Goal: Task Accomplishment & Management: Manage account settings

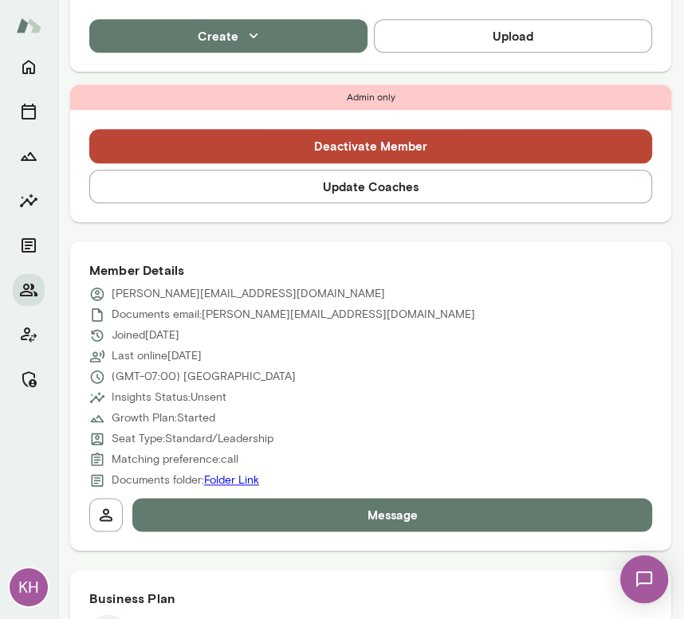
scroll to position [635, 0]
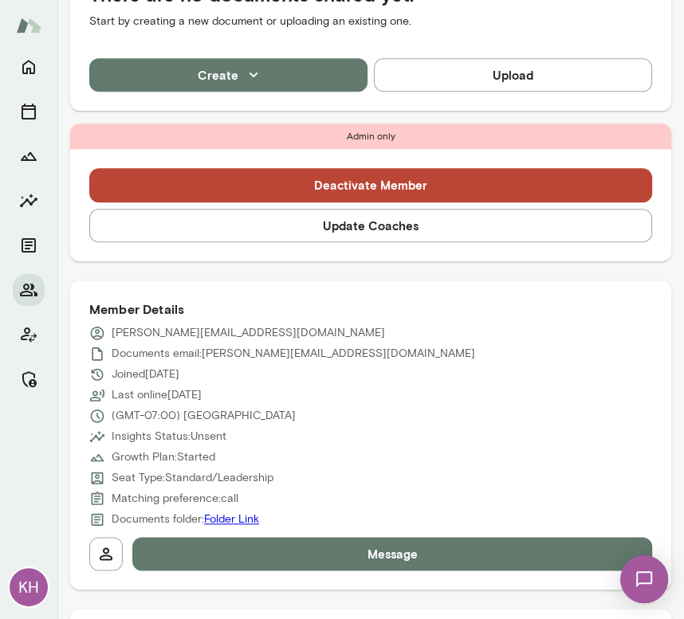
click at [283, 209] on button "Update Coaches" at bounding box center [370, 225] width 563 height 33
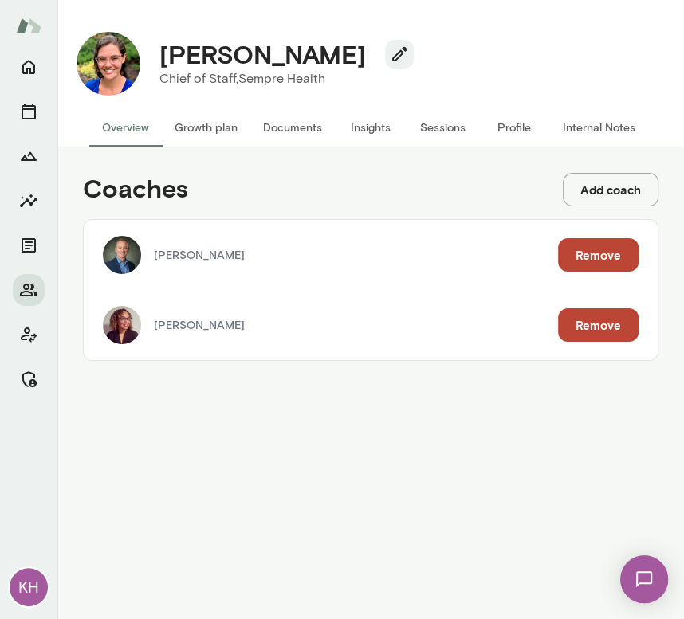
click at [603, 325] on button "Remove" at bounding box center [598, 325] width 81 height 33
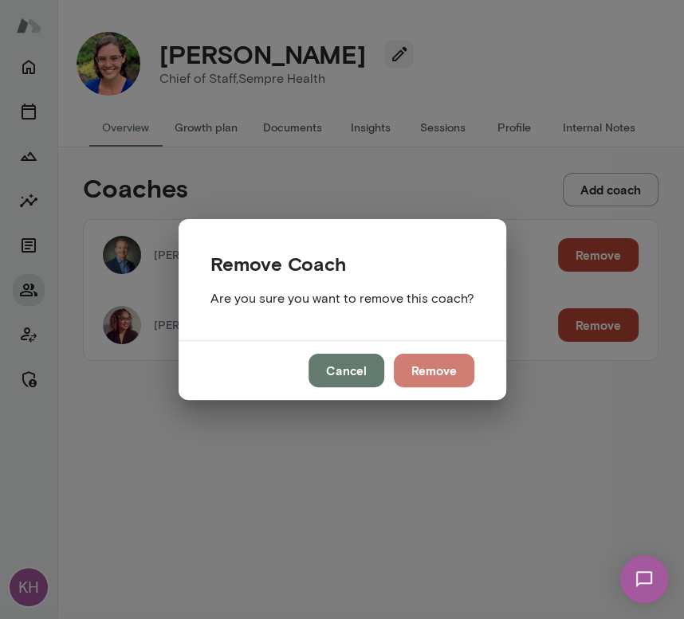
click at [417, 370] on button "Remove" at bounding box center [434, 370] width 81 height 33
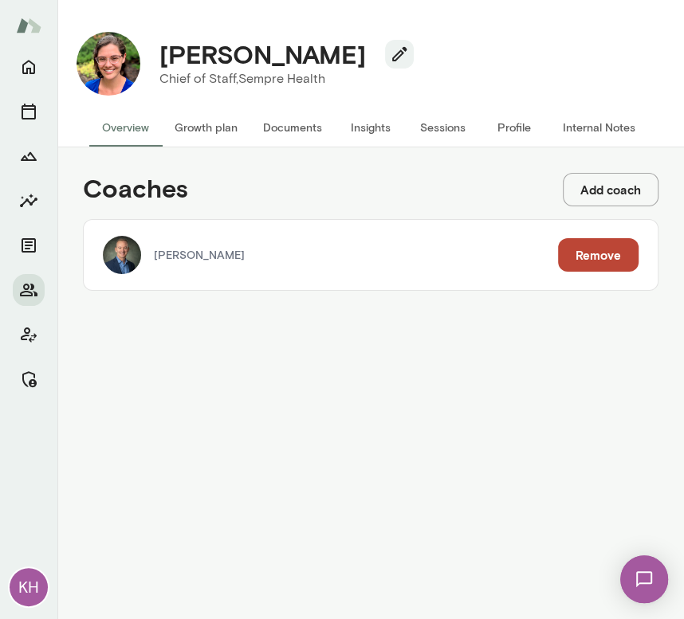
click at [198, 132] on button "Growth plan" at bounding box center [206, 127] width 88 height 38
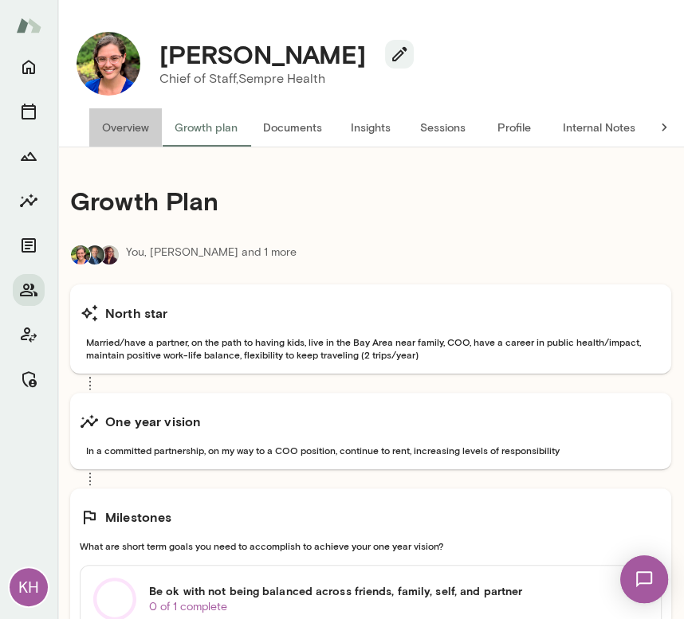
click at [128, 127] on button "Overview" at bounding box center [125, 127] width 73 height 38
